Goal: Communication & Community: Answer question/provide support

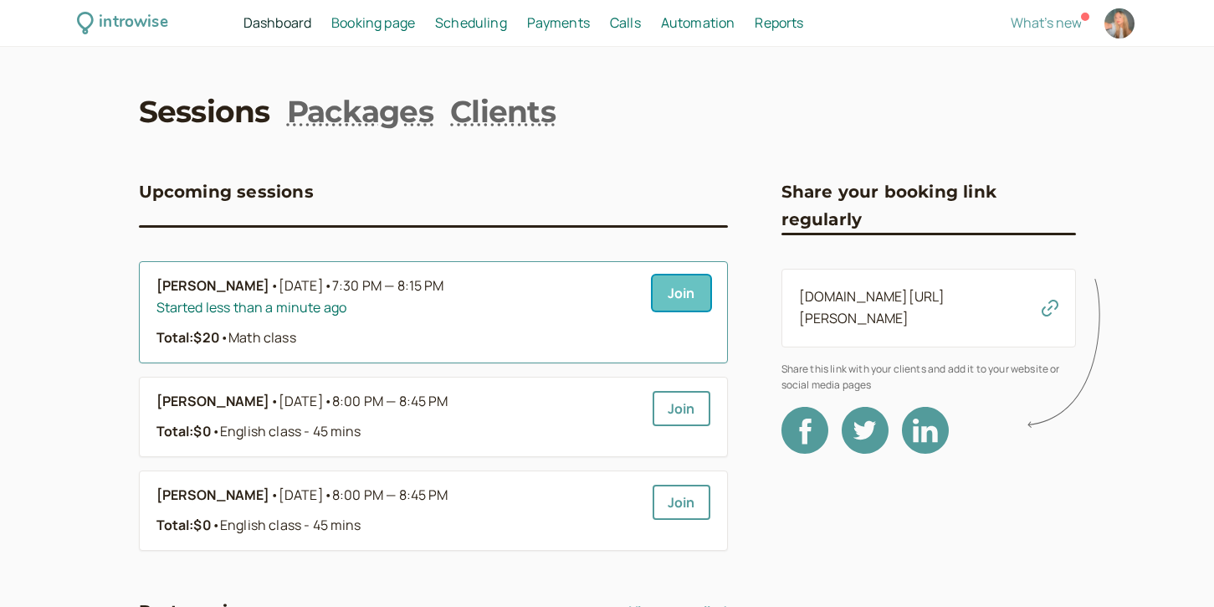
click at [694, 290] on link "Join" at bounding box center [682, 292] width 58 height 35
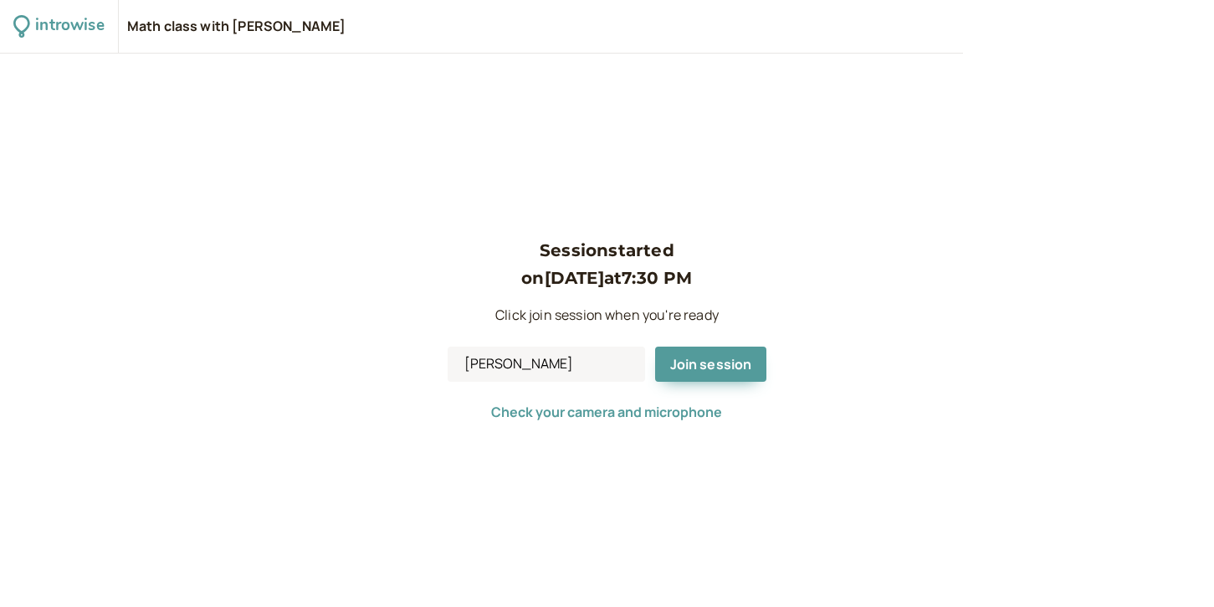
click at [691, 397] on div "Session started on [DATE] 7:30 PM Click join session when you're ready [PERSON_…" at bounding box center [608, 330] width 320 height 187
click at [706, 358] on span "Join session" at bounding box center [711, 364] width 82 height 18
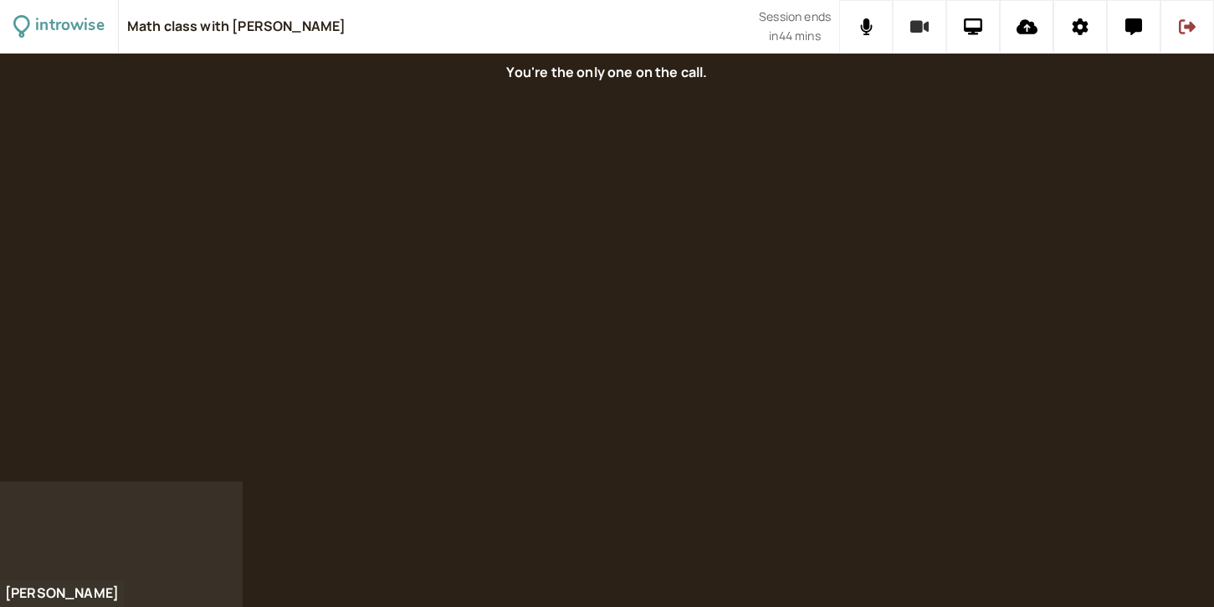
click at [919, 25] on icon at bounding box center [919, 27] width 19 height 13
click at [867, 30] on icon at bounding box center [866, 26] width 13 height 17
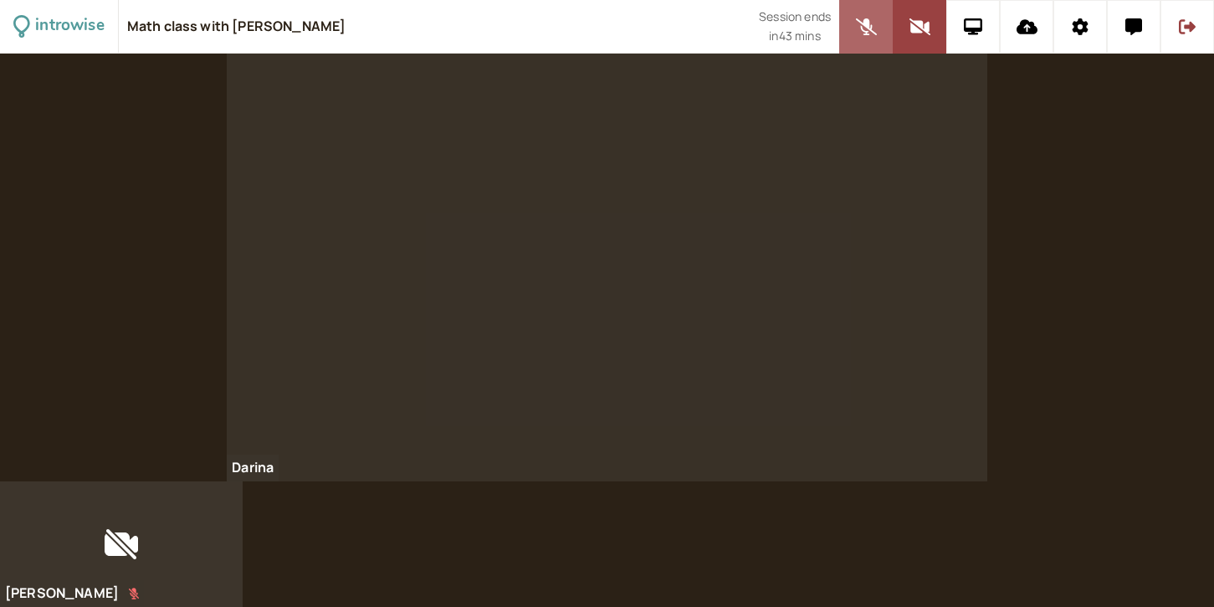
click at [867, 30] on icon at bounding box center [866, 26] width 21 height 17
click at [904, 38] on button at bounding box center [920, 27] width 54 height 54
click at [1131, 28] on icon at bounding box center [1133, 26] width 17 height 17
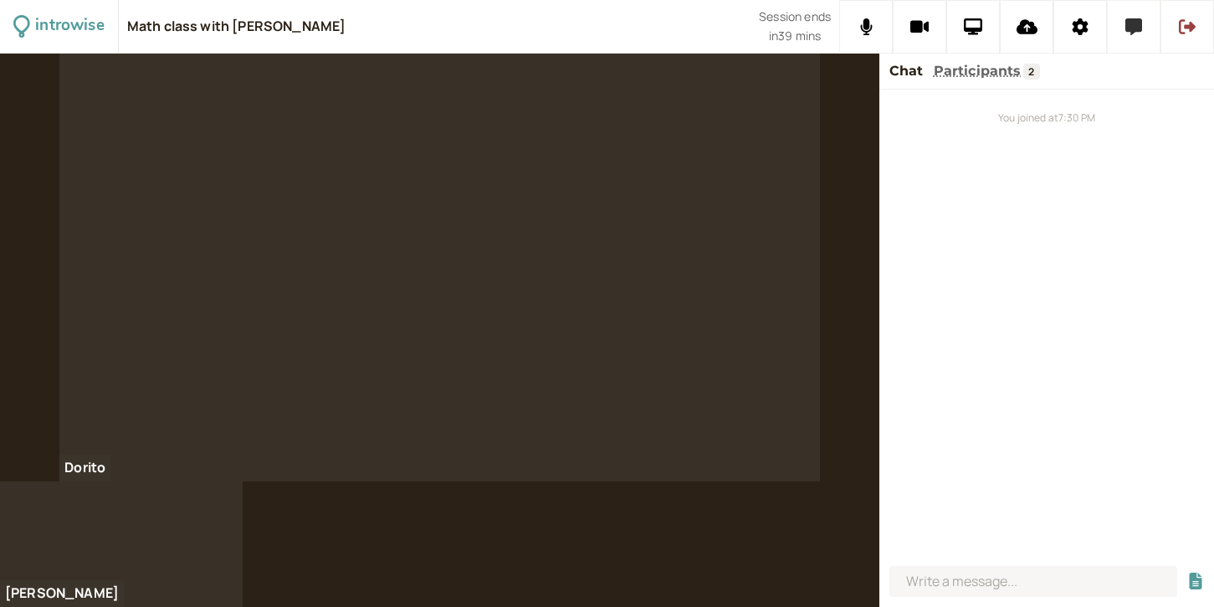
click at [1127, 28] on icon at bounding box center [1133, 26] width 17 height 17
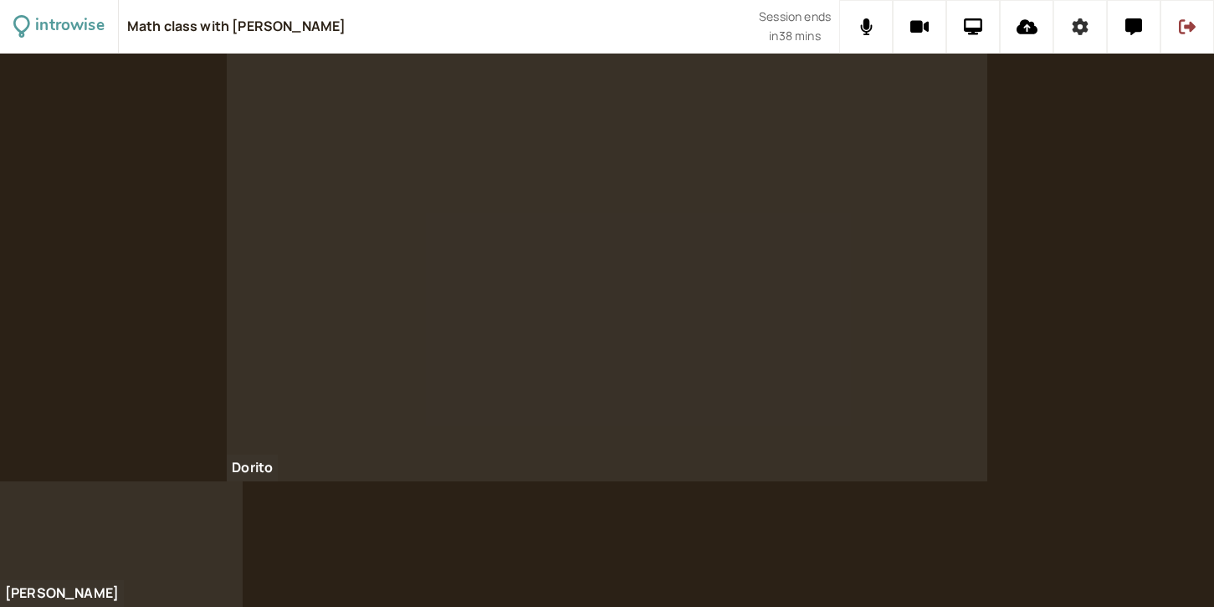
click at [1069, 30] on button at bounding box center [1080, 27] width 54 height 54
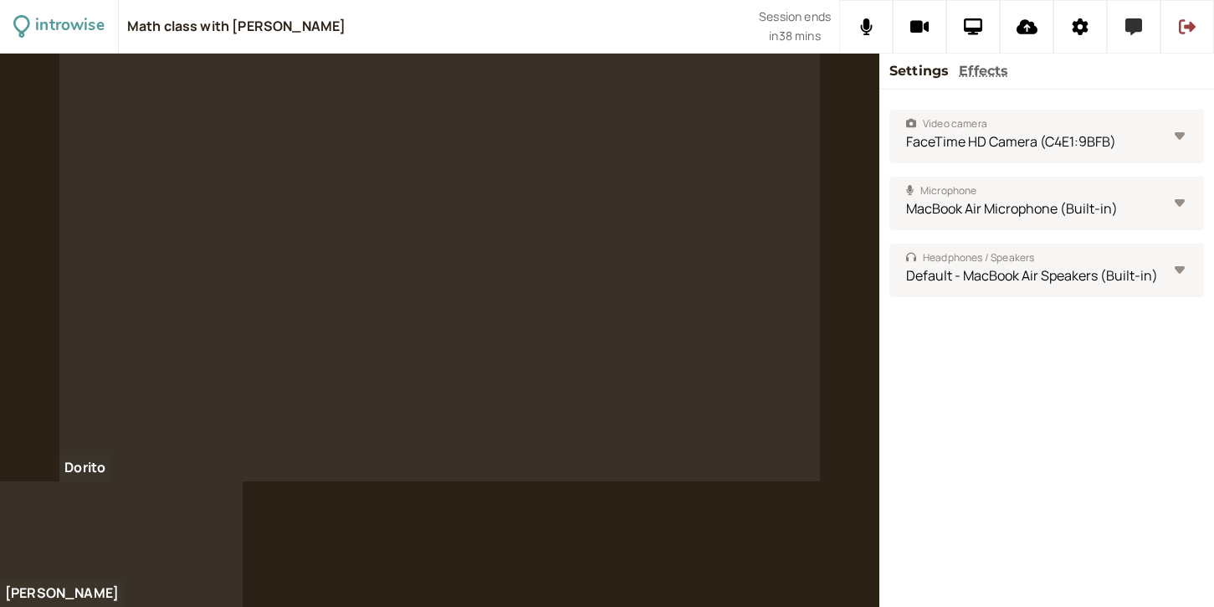
click at [1124, 34] on button at bounding box center [1134, 27] width 54 height 54
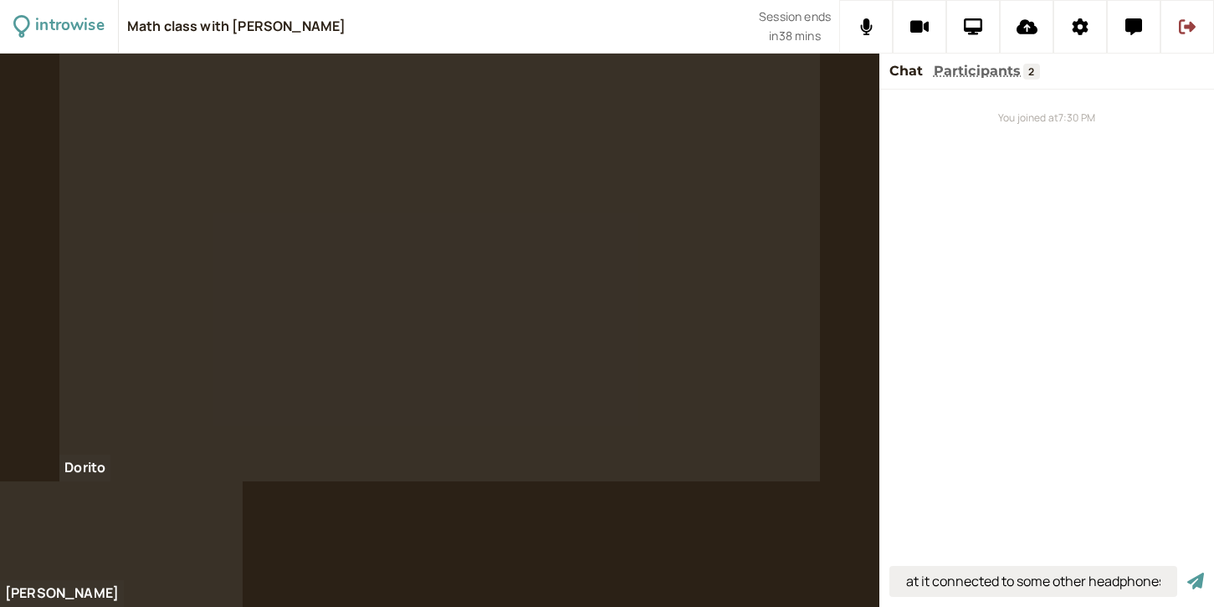
scroll to position [0, 78]
type input "hi i think that it connected to some other headphones"
click at [1187, 572] on button "submit" at bounding box center [1195, 581] width 17 height 18
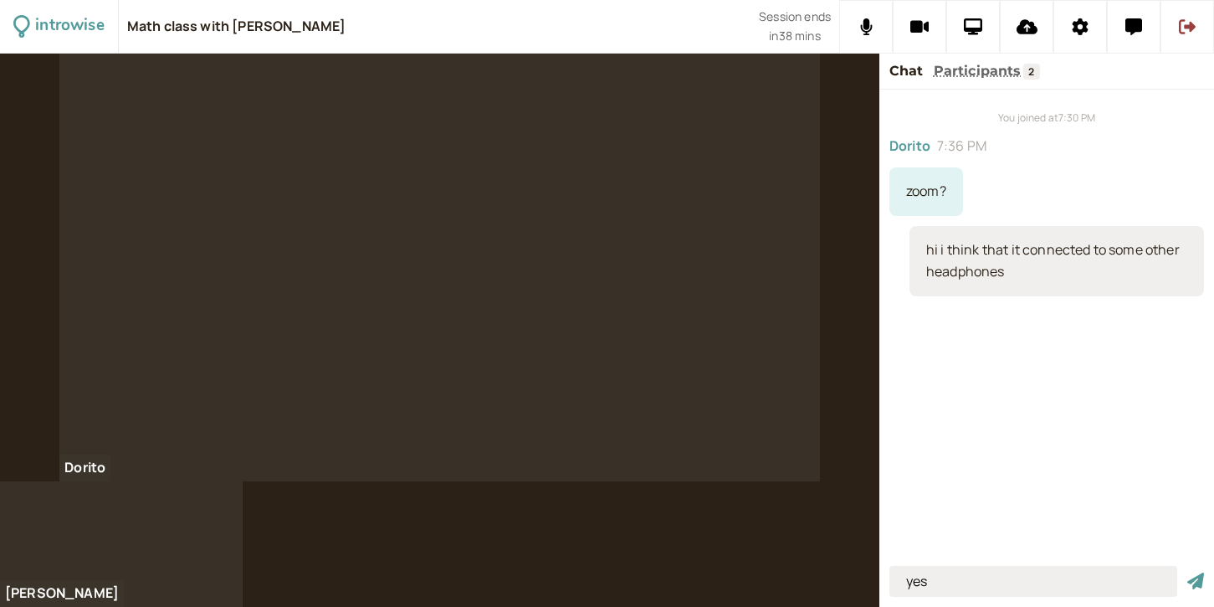
type input "yes"
click at [1187, 572] on button "submit" at bounding box center [1195, 581] width 17 height 18
type input "i"
type input "let me send a [PERSON_NAME]"
click at [1187, 572] on button "submit" at bounding box center [1195, 581] width 17 height 18
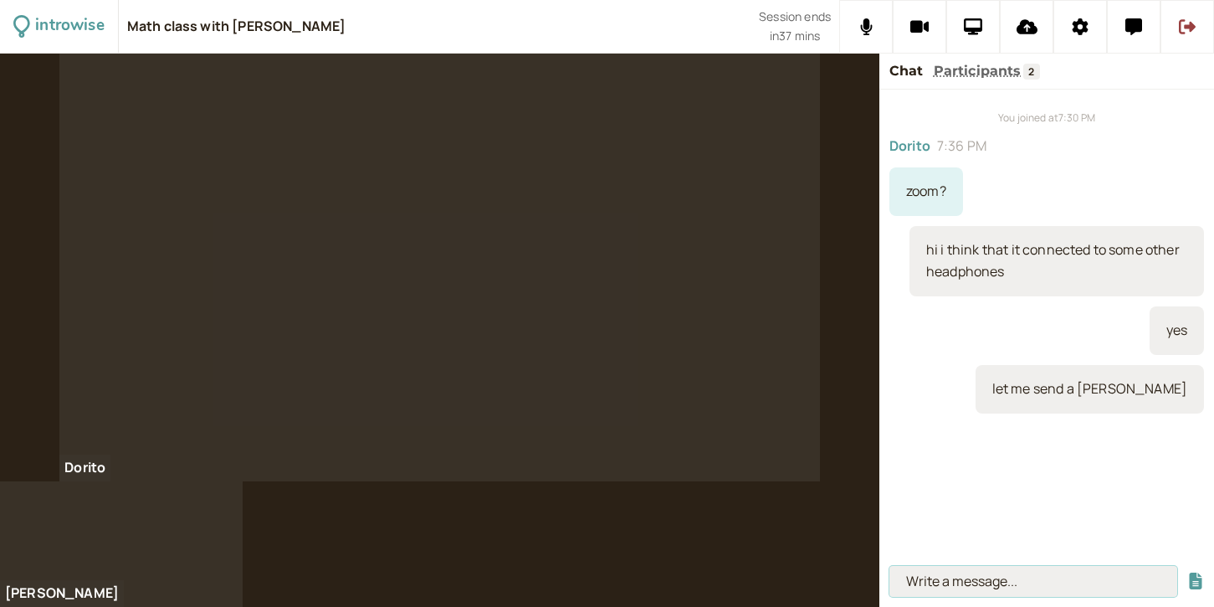
paste input "[URL][DOMAIN_NAME][SECURITY_DATA]"
type input "[URL][DOMAIN_NAME][SECURITY_DATA]"
click at [1187, 572] on button "submit" at bounding box center [1195, 581] width 17 height 18
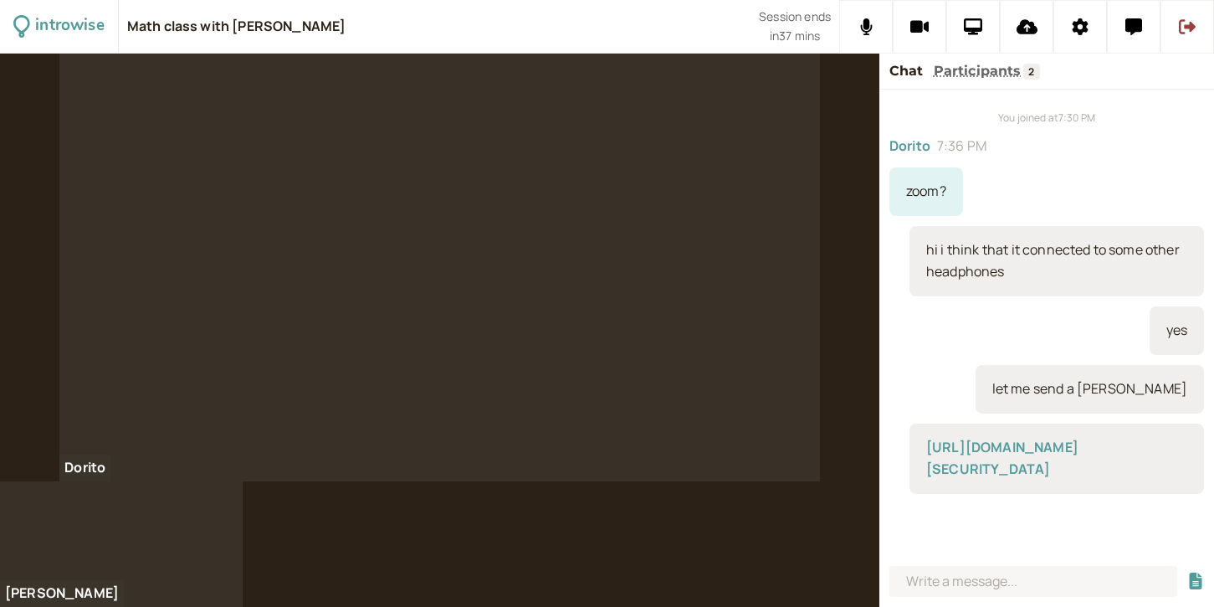
click at [931, 600] on div at bounding box center [1046, 583] width 335 height 48
click at [934, 577] on input at bounding box center [1033, 581] width 288 height 31
paste input "Join Zoom Meeting [URL][DOMAIN_NAME][SECURITY_DATA] Meeting ID: 710 3010 4862 P…"
drag, startPoint x: 919, startPoint y: 579, endPoint x: 694, endPoint y: 577, distance: 224.2
click at [694, 577] on div "introwise Math class with [PERSON_NAME] Session ends in 37 mins Dorito [PERSON_…" at bounding box center [607, 303] width 1214 height 607
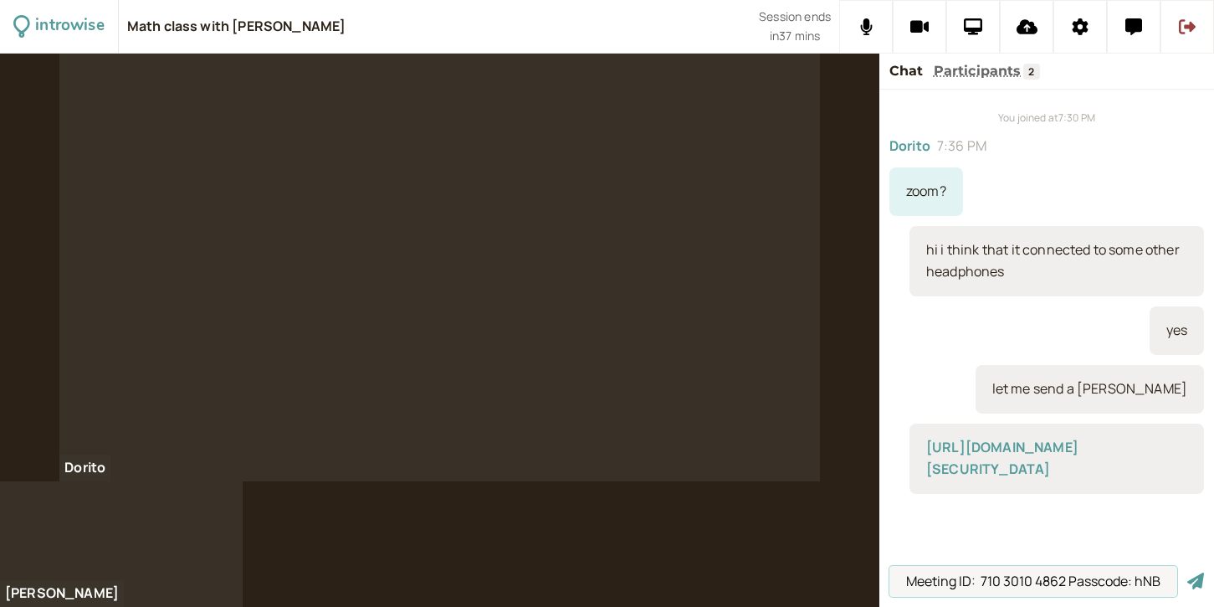
type input "Meeting ID: 710 3010 4862 Passcode: hNBu7m"
click at [1187, 572] on button "submit" at bounding box center [1195, 581] width 17 height 18
